Goal: Obtain resource: Obtain resource

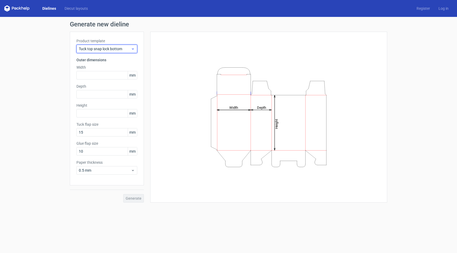
click at [98, 46] on div "Tuck top snap lock bottom" at bounding box center [106, 49] width 61 height 8
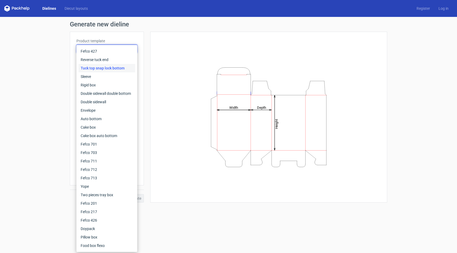
click at [62, 81] on div "Generate new dieline Product template Tuck top snap lock bottom Outer dimension…" at bounding box center [228, 112] width 457 height 190
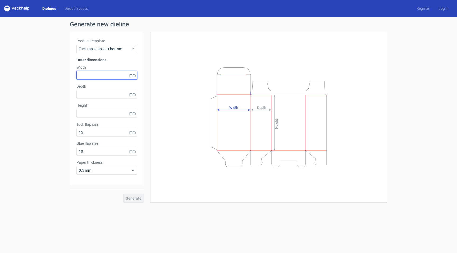
click at [94, 75] on input "text" at bounding box center [106, 75] width 61 height 8
type input "90"
click at [94, 95] on input "text" at bounding box center [106, 94] width 61 height 8
type input "50"
click at [83, 113] on input "text" at bounding box center [106, 113] width 61 height 8
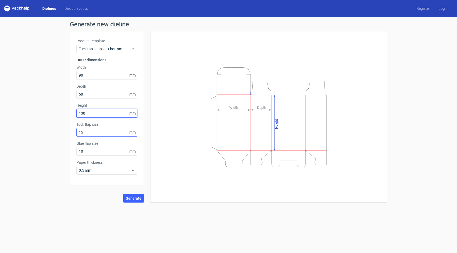
type input "130"
click at [87, 130] on input "15" at bounding box center [106, 132] width 61 height 8
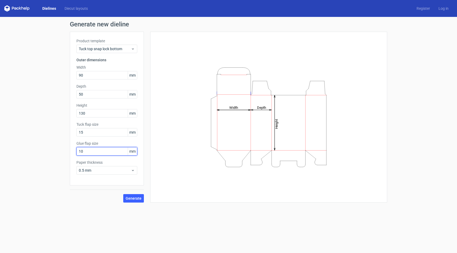
click at [89, 152] on input "10" at bounding box center [106, 151] width 61 height 8
click at [93, 170] on span "0.5 mm" at bounding box center [105, 170] width 52 height 5
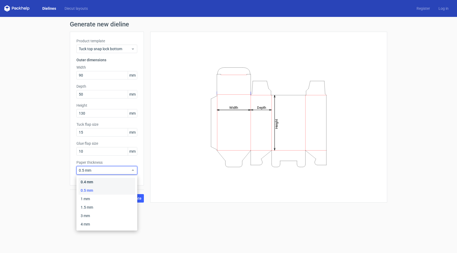
click at [93, 180] on div "0.4 mm" at bounding box center [107, 182] width 57 height 8
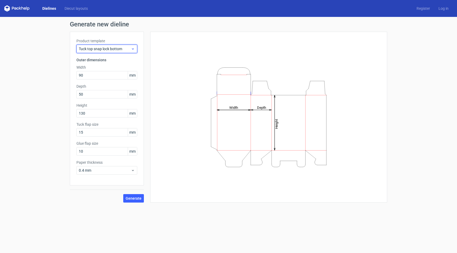
click at [128, 49] on span "Tuck top snap lock bottom" at bounding box center [105, 48] width 52 height 5
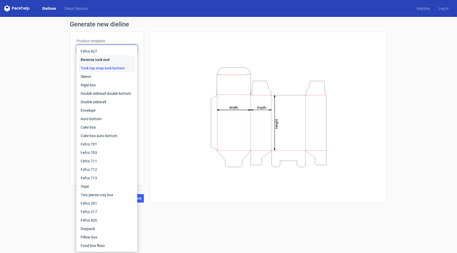
click at [97, 61] on div "Reverse tuck end" at bounding box center [107, 60] width 57 height 8
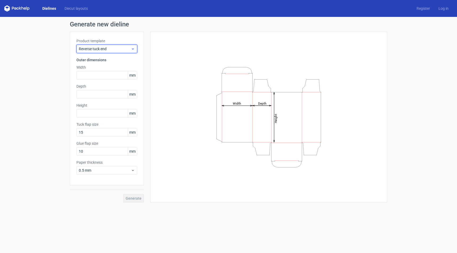
click at [101, 50] on span "Reverse tuck end" at bounding box center [105, 48] width 52 height 5
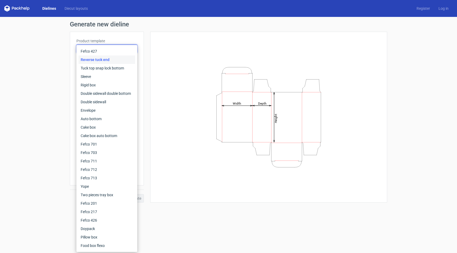
click at [75, 73] on div "Product template Reverse tuck end Outer dimensions Width mm Depth mm Height [PE…" at bounding box center [107, 109] width 74 height 154
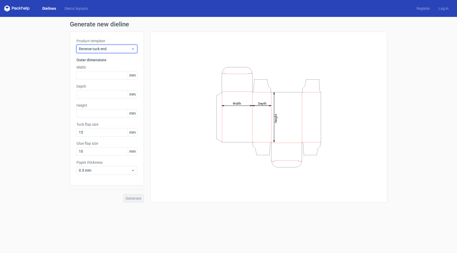
click at [90, 49] on span "Reverse tuck end" at bounding box center [105, 48] width 52 height 5
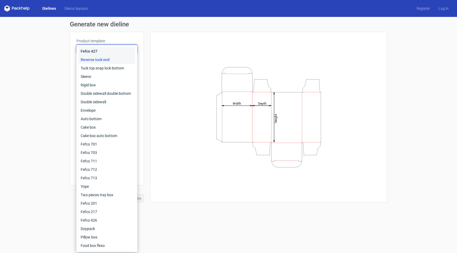
click at [87, 52] on div "Fefco 427" at bounding box center [107, 51] width 57 height 8
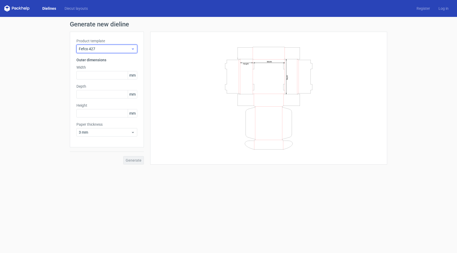
click at [92, 47] on span "Fefco 427" at bounding box center [105, 48] width 52 height 5
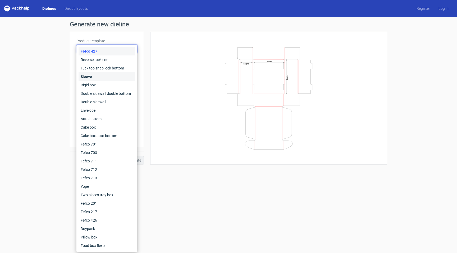
click at [93, 74] on div "Sleeve" at bounding box center [107, 76] width 57 height 8
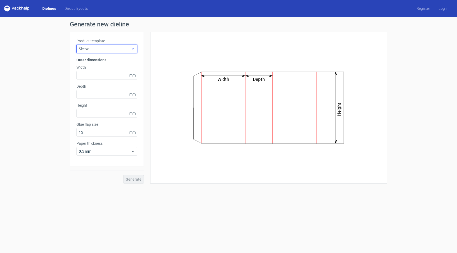
click at [100, 50] on span "Sleeve" at bounding box center [105, 48] width 52 height 5
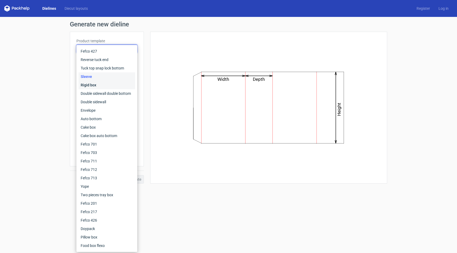
click at [94, 85] on div "Rigid box" at bounding box center [107, 85] width 57 height 8
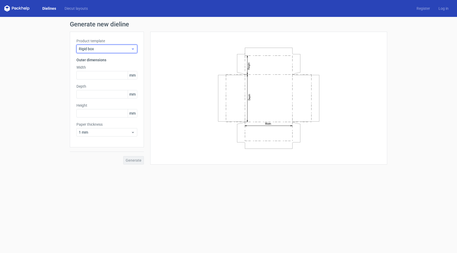
click at [95, 50] on span "Rigid box" at bounding box center [105, 48] width 52 height 5
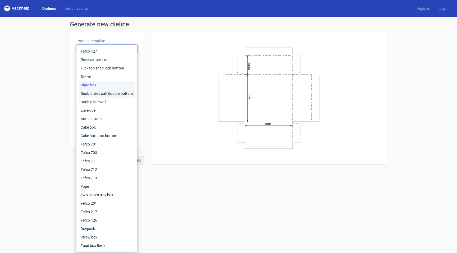
click at [93, 94] on div "Double sidewall double bottom" at bounding box center [107, 93] width 57 height 8
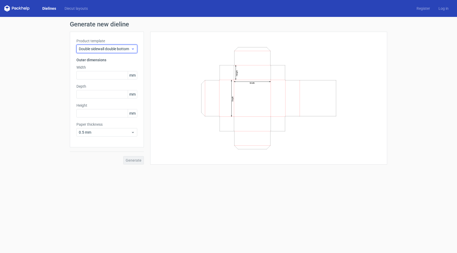
click at [102, 51] on span "Double sidewall double bottom" at bounding box center [105, 48] width 52 height 5
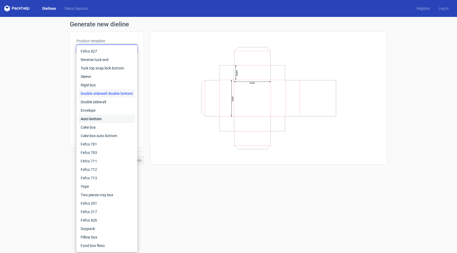
click at [96, 121] on div "Auto bottom" at bounding box center [107, 119] width 57 height 8
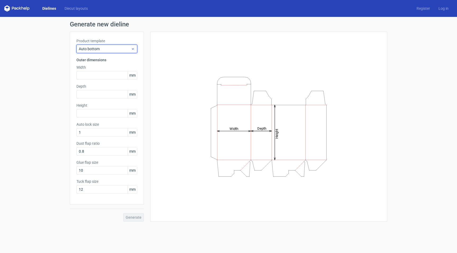
click at [104, 51] on span "Auto bottom" at bounding box center [105, 48] width 52 height 5
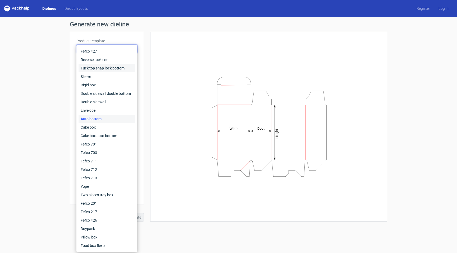
click at [98, 67] on div "Tuck top snap lock bottom" at bounding box center [107, 68] width 57 height 8
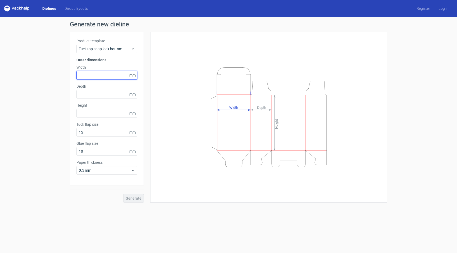
click at [95, 75] on input "text" at bounding box center [106, 75] width 61 height 8
type input "1"
type input "80"
click at [92, 96] on input "text" at bounding box center [106, 94] width 61 height 8
click at [82, 74] on input "80" at bounding box center [106, 75] width 61 height 8
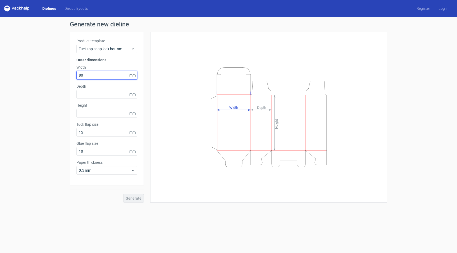
click at [82, 74] on input "80" at bounding box center [106, 75] width 61 height 8
click at [81, 93] on input "text" at bounding box center [106, 94] width 61 height 8
type input "50"
click at [84, 111] on input "text" at bounding box center [106, 113] width 61 height 8
click at [82, 76] on input "80" at bounding box center [106, 75] width 61 height 8
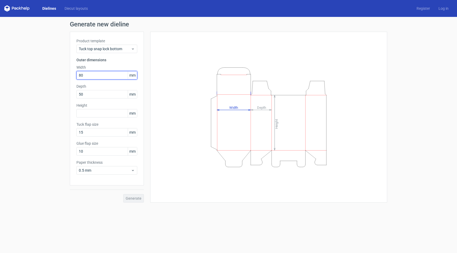
click at [82, 76] on input "80" at bounding box center [106, 75] width 61 height 8
click at [84, 109] on input "text" at bounding box center [106, 113] width 61 height 8
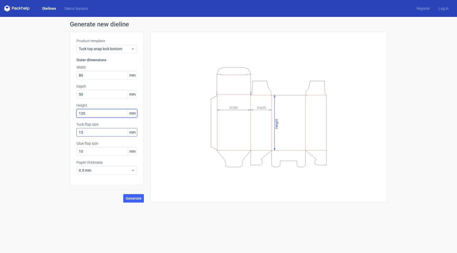
type input "120"
click at [82, 134] on input "15" at bounding box center [106, 132] width 61 height 8
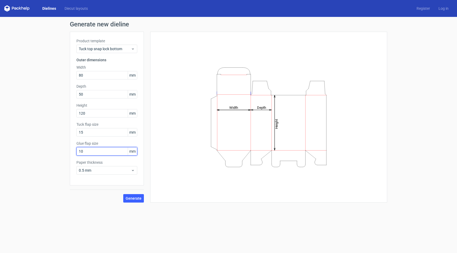
click at [83, 154] on input "10" at bounding box center [106, 151] width 61 height 8
click at [79, 153] on input "10" at bounding box center [106, 151] width 61 height 8
click at [82, 171] on span "0.5 mm" at bounding box center [105, 170] width 52 height 5
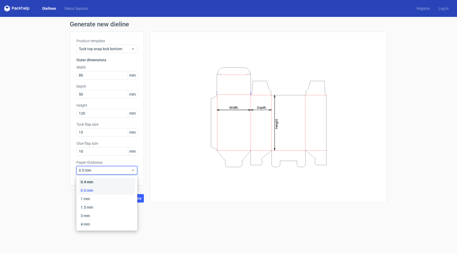
click at [85, 184] on div "0.4 mm" at bounding box center [107, 182] width 57 height 8
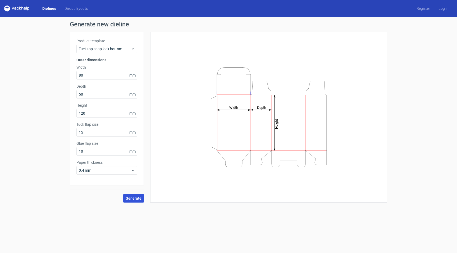
click at [131, 199] on span "Generate" at bounding box center [134, 199] width 16 height 4
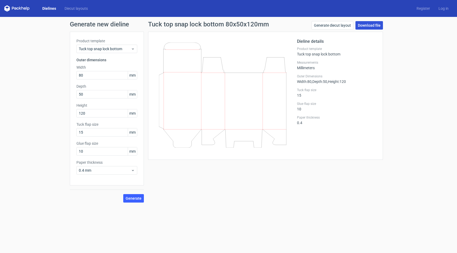
click at [366, 25] on link "Download file" at bounding box center [369, 25] width 28 height 8
